Goal: Task Accomplishment & Management: Complete application form

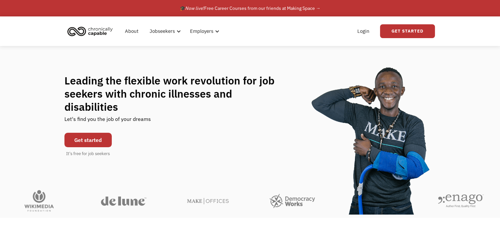
click at [95, 133] on link "Get started" at bounding box center [87, 140] width 47 height 14
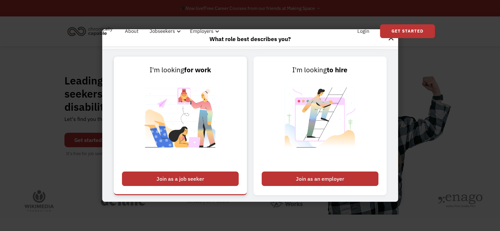
click at [208, 180] on div "Join as a job seeker" at bounding box center [180, 178] width 117 height 14
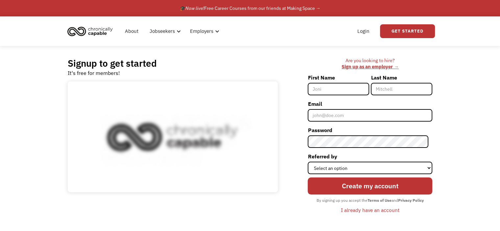
click at [348, 89] on input "First Name" at bounding box center [337, 89] width 61 height 12
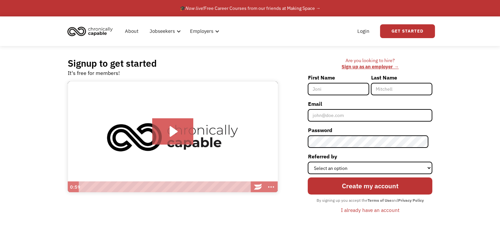
type input "Chelsea"
type input "[PERSON_NAME]"
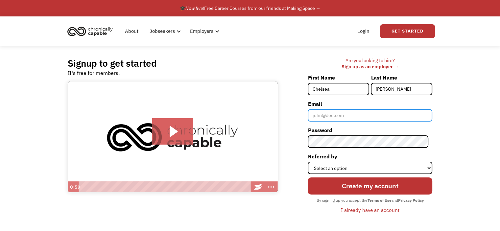
click at [348, 115] on input "Email" at bounding box center [369, 115] width 125 height 12
type input "[EMAIL_ADDRESS][DOMAIN_NAME]"
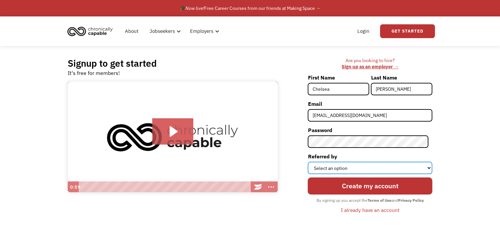
click at [362, 166] on select "Select an option Instagram Facebook Twitter Search Engine News Article Word of …" at bounding box center [369, 168] width 125 height 12
select select "Search Engine"
click at [311, 162] on select "Select an option Instagram Facebook Twitter Search Engine News Article Word of …" at bounding box center [369, 168] width 125 height 12
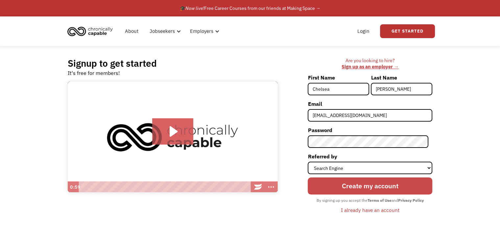
click at [350, 191] on input "Create my account" at bounding box center [369, 185] width 125 height 17
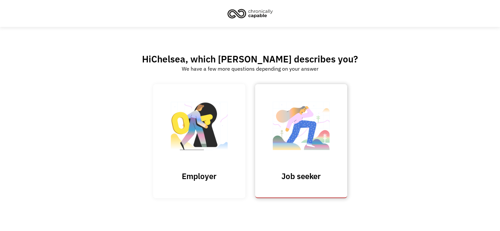
click at [315, 139] on img at bounding box center [301, 129] width 66 height 64
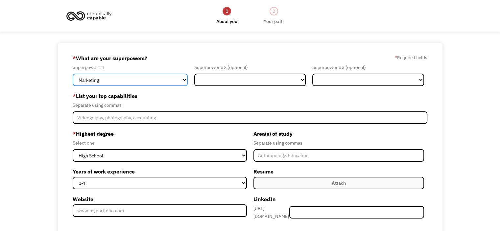
click at [171, 79] on select "Marketing Human Resources Finance Technology Operations Sales Industrial & Manu…" at bounding box center [130, 80] width 115 height 12
click at [73, 74] on select "Marketing Human Resources Finance Technology Operations Sales Industrial & Manu…" at bounding box center [130, 80] width 115 height 12
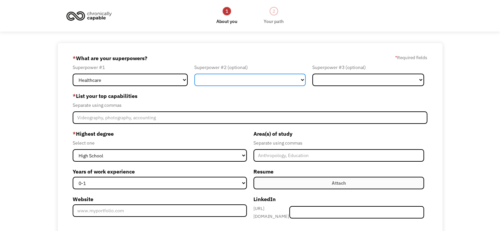
click at [239, 82] on select "Marketing Human Resources Finance Technology Operations Sales Industrial & Manu…" at bounding box center [250, 80] width 112 height 12
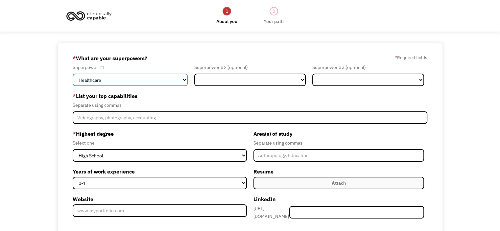
click at [173, 81] on select "Marketing Human Resources Finance Technology Operations Sales Industrial & Manu…" at bounding box center [130, 80] width 115 height 12
click at [73, 74] on select "Marketing Human Resources Finance Technology Operations Sales Industrial & Manu…" at bounding box center [130, 80] width 115 height 12
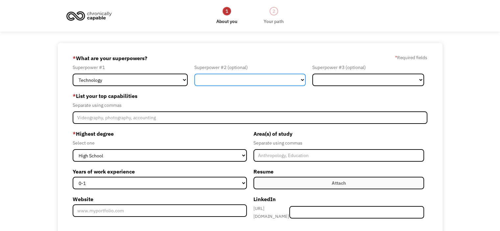
click at [223, 80] on select "Marketing Human Resources Finance Technology Operations Sales Industrial & Manu…" at bounding box center [250, 80] width 112 height 12
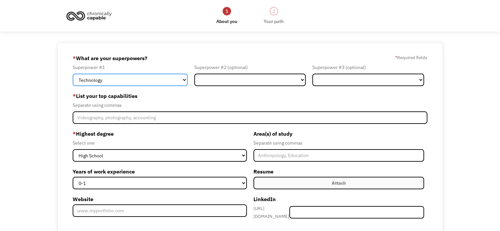
click at [160, 79] on select "Marketing Human Resources Finance Technology Operations Sales Industrial & Manu…" at bounding box center [130, 80] width 115 height 12
select select "Administration"
click at [73, 74] on select "Marketing Human Resources Finance Technology Operations Sales Industrial & Manu…" at bounding box center [130, 80] width 115 height 12
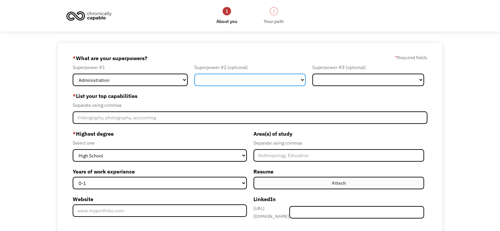
click at [238, 81] on select "Marketing Human Resources Finance Technology Operations Sales Industrial & Manu…" at bounding box center [250, 80] width 112 height 12
select select "Technology"
click at [194, 74] on select "Marketing Human Resources Finance Technology Operations Sales Industrial & Manu…" at bounding box center [250, 80] width 112 height 12
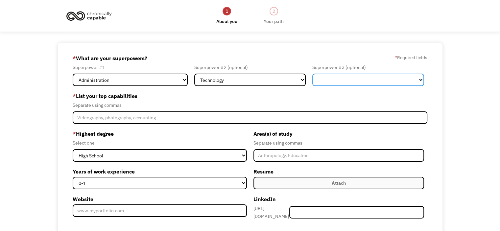
click at [340, 79] on select "Marketing Human Resources Finance Technology Operations Sales Industrial & Manu…" at bounding box center [368, 80] width 112 height 12
select select "Customer Service"
click at [312, 74] on select "Marketing Human Resources Finance Technology Operations Sales Industrial & Manu…" at bounding box center [368, 80] width 112 height 12
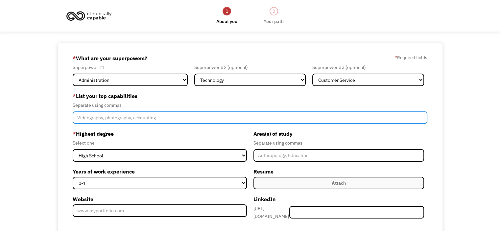
click at [130, 118] on input "Member-Create-Step1" at bounding box center [250, 117] width 354 height 12
type input "Clerical, Creativity, Data Entry, Customer Service, Working Independently,"
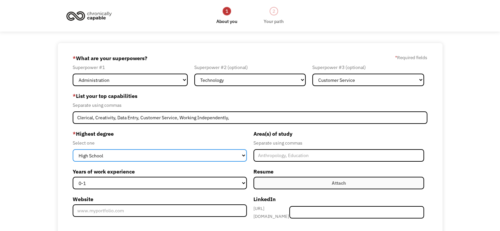
click at [147, 157] on select "High School Associates Bachelors Master's PhD" at bounding box center [160, 155] width 174 height 12
select select "bachelors"
click at [73, 149] on select "High School Associates Bachelors Master's PhD" at bounding box center [160, 155] width 174 height 12
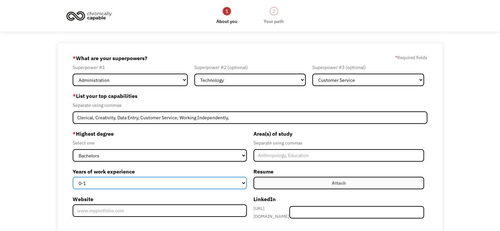
click at [142, 183] on select "0-1 2-4 5-10 11-15 15+" at bounding box center [160, 183] width 174 height 12
select select "15+"
click at [73, 177] on select "0-1 2-4 5-10 11-15 15+" at bounding box center [160, 183] width 174 height 12
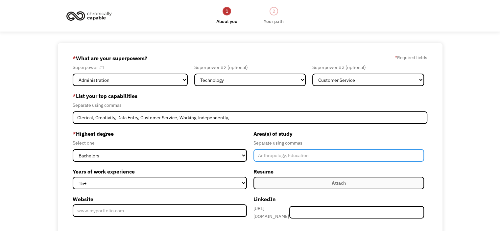
click at [276, 160] on input "Member-Create-Step1" at bounding box center [338, 155] width 171 height 12
type input "Criminal Justice Administration"
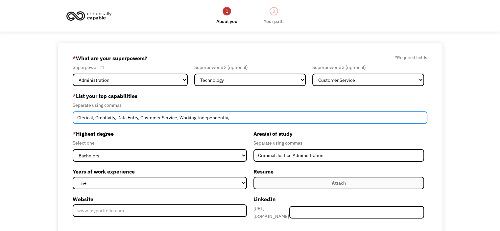
click at [240, 118] on input "Clerical, Creativity, Data Entry, Customer Service, Working Independently," at bounding box center [250, 117] width 354 height 12
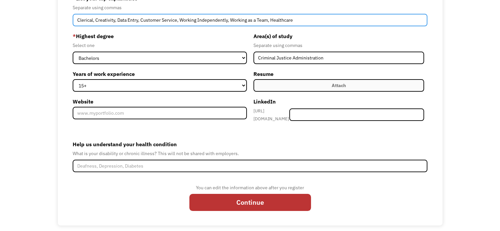
scroll to position [100, 0]
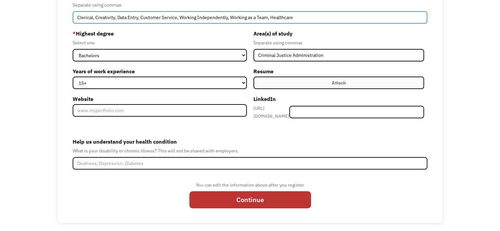
type input "Clerical, Creativity, Data Entry, Customer Service, Working Independently, Work…"
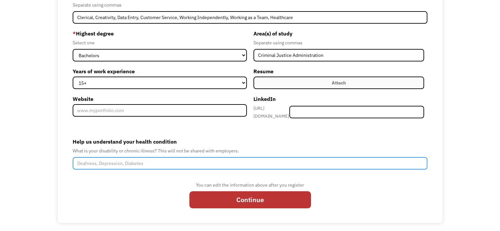
click at [109, 164] on input "Help us understand your health condition" at bounding box center [250, 163] width 354 height 12
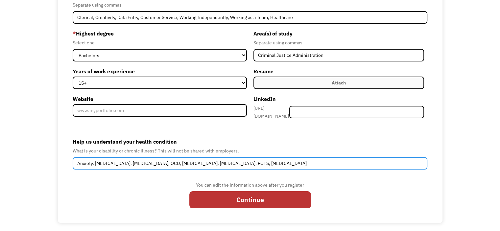
type input "Anxiety, Autism, ADHD, OCD, Depression, PTSD, POTS, Chronic Migraine"
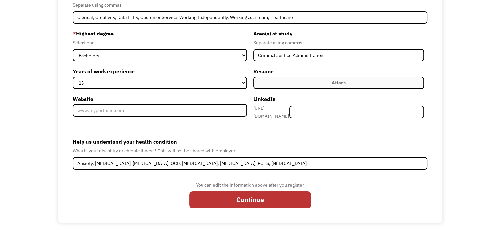
click at [296, 85] on label "Attach" at bounding box center [338, 83] width 171 height 12
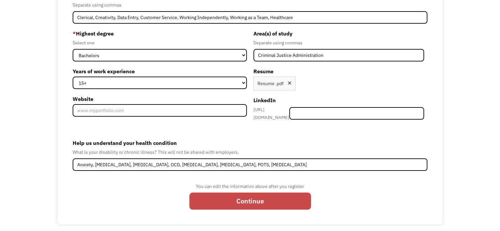
click at [271, 201] on input "Continue" at bounding box center [250, 201] width 122 height 17
type input "Please wait..."
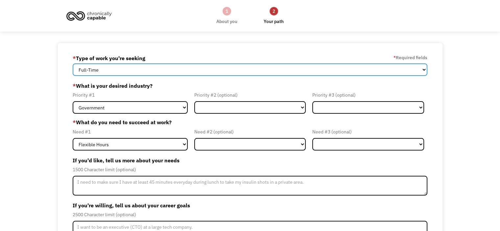
click at [192, 71] on select "Full-Time Part-Time Both Full-Time and Part-Time" at bounding box center [250, 69] width 354 height 12
select select "part-time"
click at [73, 63] on select "Full-Time Part-Time Both Full-Time and Part-Time" at bounding box center [250, 69] width 354 height 12
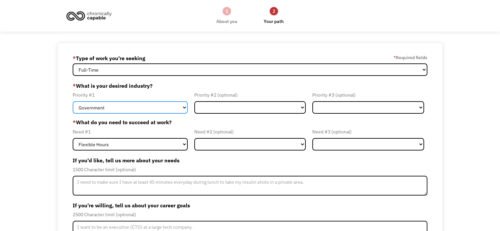
click at [135, 105] on select "Government Finance & Insurance Health & Social Care Tech & Engineering Creative…" at bounding box center [130, 107] width 115 height 12
select select "Administrative"
click at [73, 101] on select "Government Finance & Insurance Health & Social Care Tech & Engineering Creative…" at bounding box center [130, 107] width 115 height 12
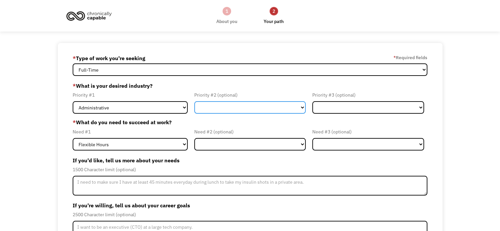
click at [214, 111] on select "Government Finance & Insurance Health & Social Care Tech & Engineering Creative…" at bounding box center [250, 107] width 112 height 12
select select "Health & Social Care"
click at [194, 101] on select "Government Finance & Insurance Health & Social Care Tech & Engineering Creative…" at bounding box center [250, 107] width 112 height 12
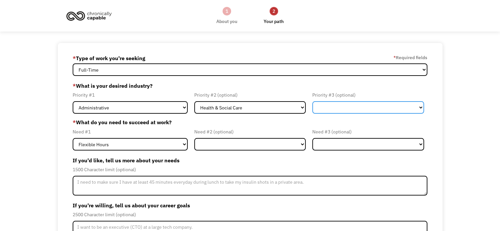
click at [326, 108] on select "Government Finance & Insurance Health & Social Care Tech & Engineering Creative…" at bounding box center [368, 107] width 112 height 12
select select "Creative & Design"
click at [312, 101] on select "Government Finance & Insurance Health & Social Care Tech & Engineering Creative…" at bounding box center [368, 107] width 112 height 12
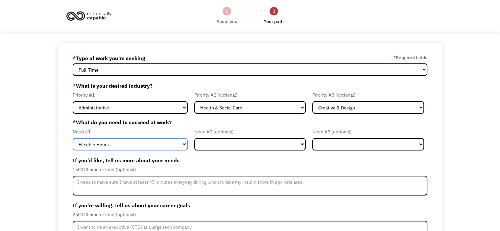
click at [160, 142] on select "Flexible Hours Remote Work Service Animal On-site Accommodations Visual Support…" at bounding box center [130, 144] width 115 height 12
select select "Remote Work"
click at [73, 138] on select "Flexible Hours Remote Work Service Animal On-site Accommodations Visual Support…" at bounding box center [130, 144] width 115 height 12
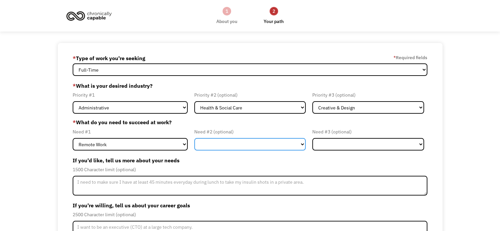
click at [219, 142] on select "Flexible Hours Remote Work Service Animal On-site Accommodations Visual Support…" at bounding box center [250, 144] width 112 height 12
select select "Flexible Hours"
click at [194, 138] on select "Flexible Hours Remote Work Service Animal On-site Accommodations Visual Support…" at bounding box center [250, 144] width 112 height 12
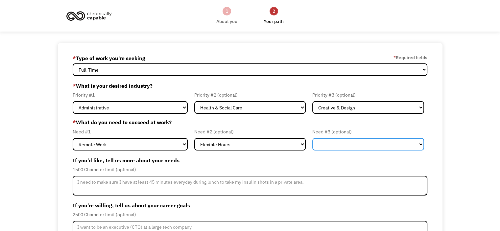
click at [337, 146] on select "Flexible Hours Remote Work Service Animal On-site Accommodations Visual Support…" at bounding box center [368, 144] width 112 height 12
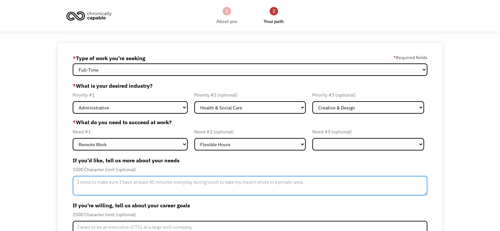
click at [210, 190] on textarea "Member-Update-Form-Step2" at bounding box center [250, 186] width 354 height 20
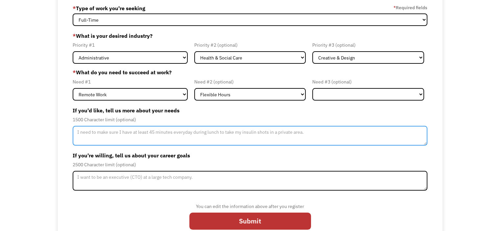
scroll to position [50, 0]
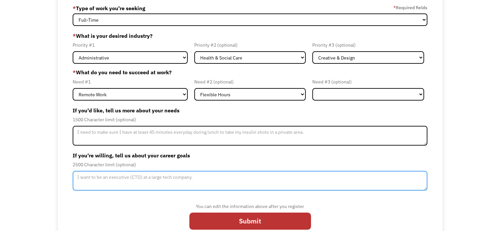
click at [198, 186] on textarea "Member-Update-Form-Step2" at bounding box center [250, 181] width 354 height 20
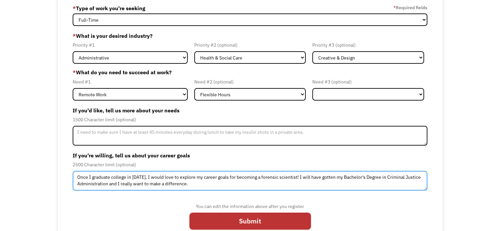
type textarea "Once I graduate college in 2026, I would love to explore my career goals for be…"
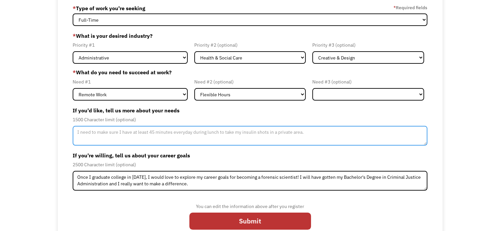
click at [122, 138] on textarea "Member-Update-Form-Step2" at bounding box center [250, 136] width 354 height 20
type textarea "I don't have many needs; I just need time to take meds and hydrate properly."
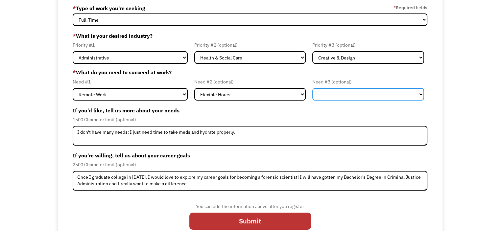
click at [327, 96] on select "Flexible Hours Remote Work Service Animal On-site Accommodations Visual Support…" at bounding box center [368, 94] width 112 height 12
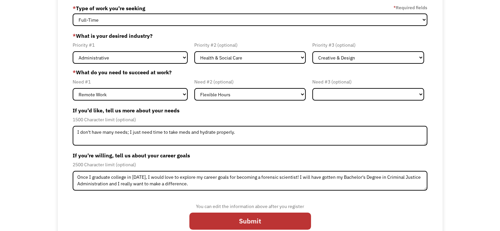
click at [486, 116] on div "689b92008064e76a1724bf75 chel.miller92@yahoo.com Chelsea Becker * Type of work …" at bounding box center [250, 118] width 500 height 251
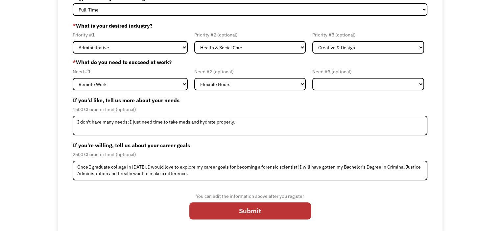
scroll to position [62, 0]
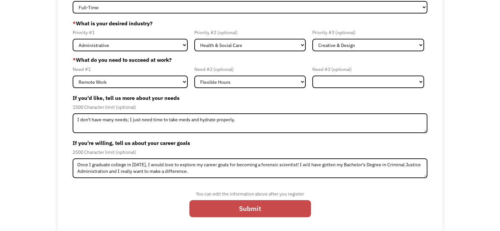
click at [295, 205] on input "Submit" at bounding box center [250, 208] width 122 height 17
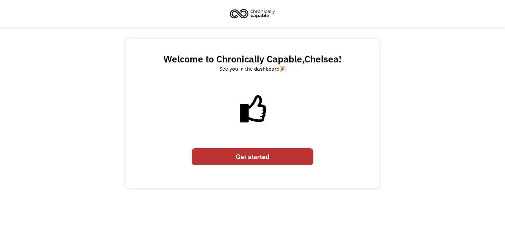
click at [284, 156] on link "Get started" at bounding box center [253, 156] width 122 height 17
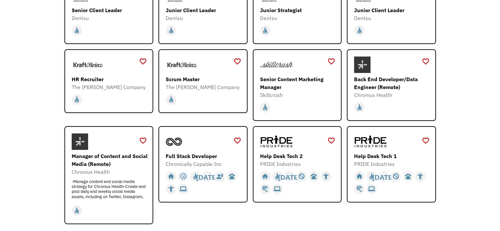
scroll to position [134, 0]
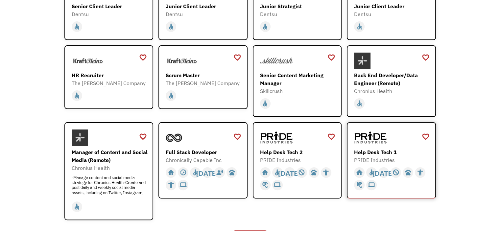
click at [382, 152] on div "Help Desk Tech 1" at bounding box center [392, 152] width 76 height 8
click at [286, 149] on div "Help Desk Tech 2" at bounding box center [298, 152] width 76 height 8
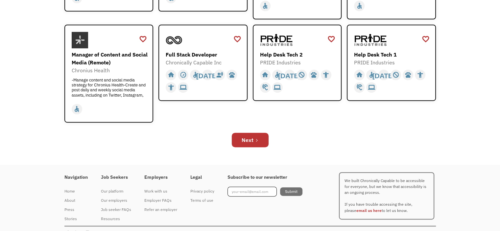
scroll to position [234, 0]
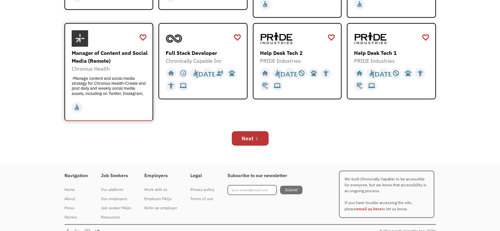
click at [106, 56] on div "Manager of Content and Social Media (Remote)" at bounding box center [110, 57] width 76 height 16
click at [248, 138] on div "Next" at bounding box center [247, 138] width 12 height 8
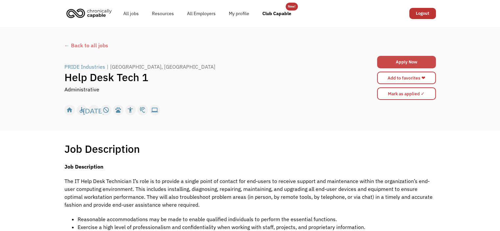
click at [417, 61] on link "Apply Now" at bounding box center [406, 62] width 59 height 12
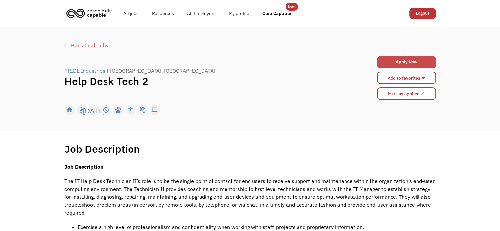
click at [409, 63] on link "Apply Now" at bounding box center [406, 62] width 59 height 12
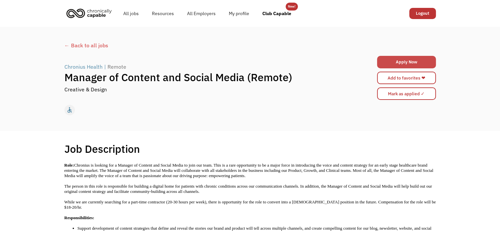
click at [409, 60] on link "Apply Now" at bounding box center [406, 62] width 59 height 12
click at [409, 65] on link "Apply Now" at bounding box center [406, 62] width 59 height 12
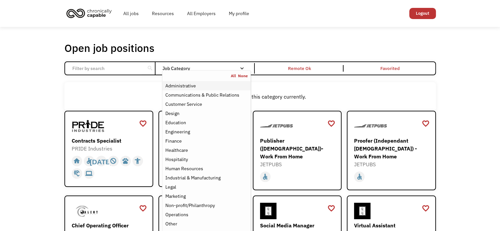
click at [188, 88] on div "Administrative" at bounding box center [180, 86] width 31 height 8
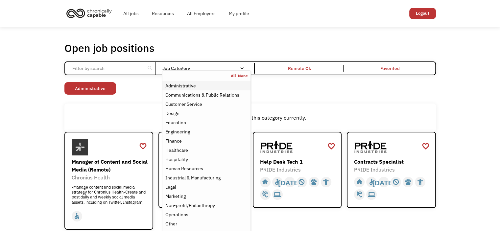
click at [185, 88] on div "Administrative" at bounding box center [180, 86] width 31 height 8
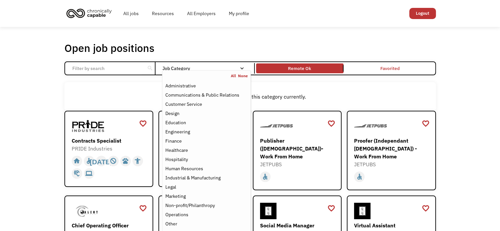
click at [295, 74] on link "Remote Ok" at bounding box center [300, 68] width 90 height 12
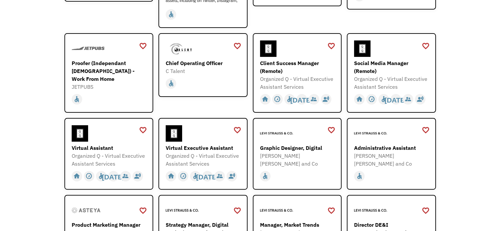
scroll to position [186, 0]
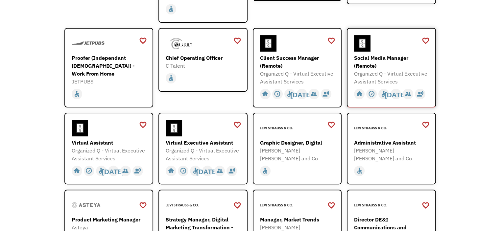
click at [374, 62] on div "Social Media Manager (Remote)" at bounding box center [392, 62] width 76 height 16
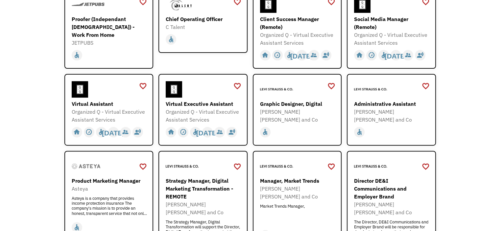
scroll to position [225, 0]
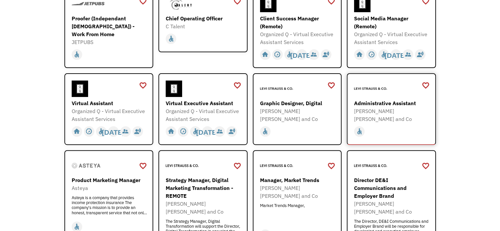
click at [401, 104] on div "Administrative Assistant" at bounding box center [392, 103] width 76 height 8
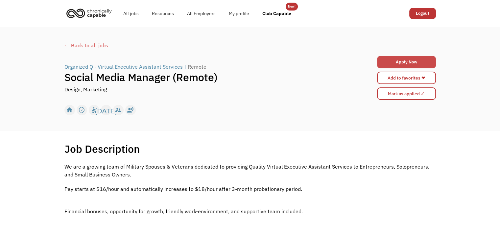
click at [393, 63] on link "Apply Now" at bounding box center [406, 62] width 59 height 12
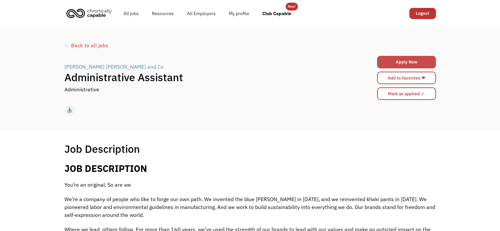
click at [407, 64] on link "Apply Now" at bounding box center [406, 62] width 59 height 12
